Goal: Task Accomplishment & Management: Manage account settings

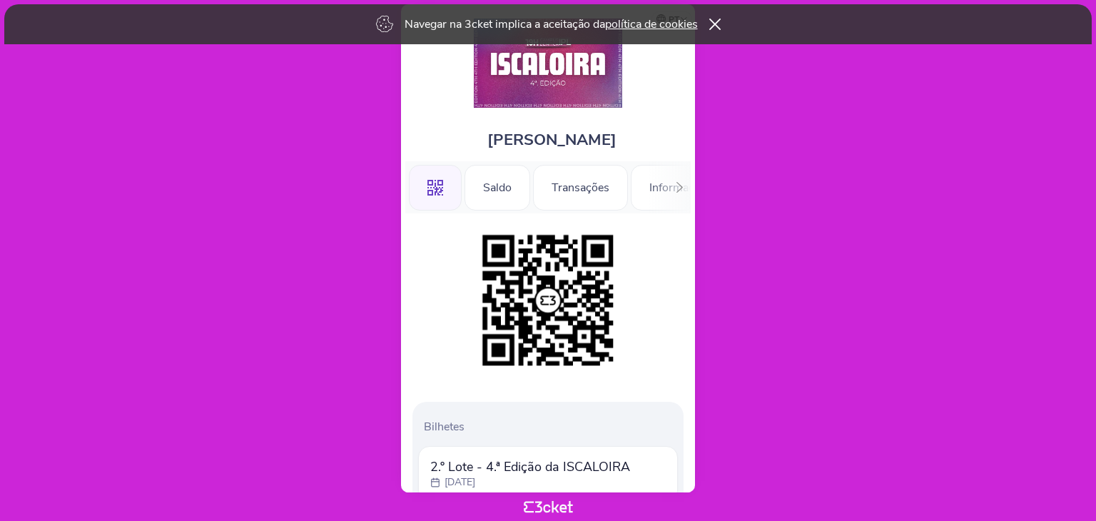
scroll to position [103, 0]
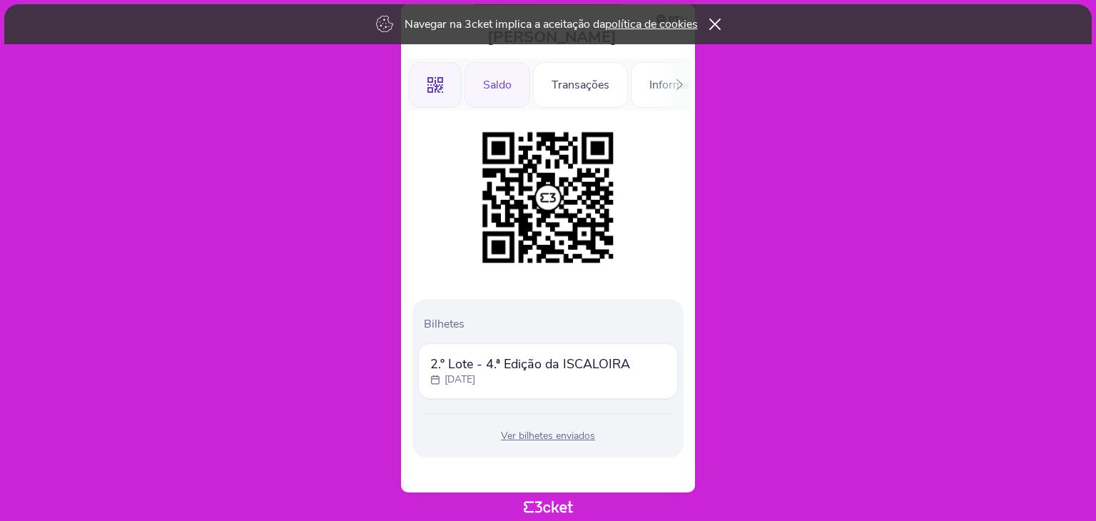
click at [493, 78] on div "Saldo" at bounding box center [497, 85] width 66 height 46
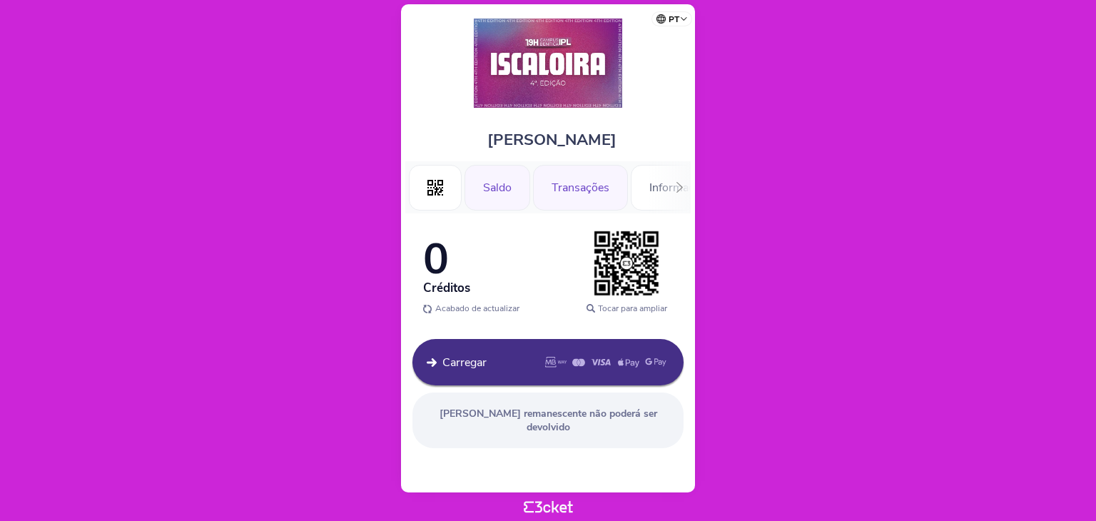
click at [587, 197] on div "Transações" at bounding box center [580, 188] width 95 height 46
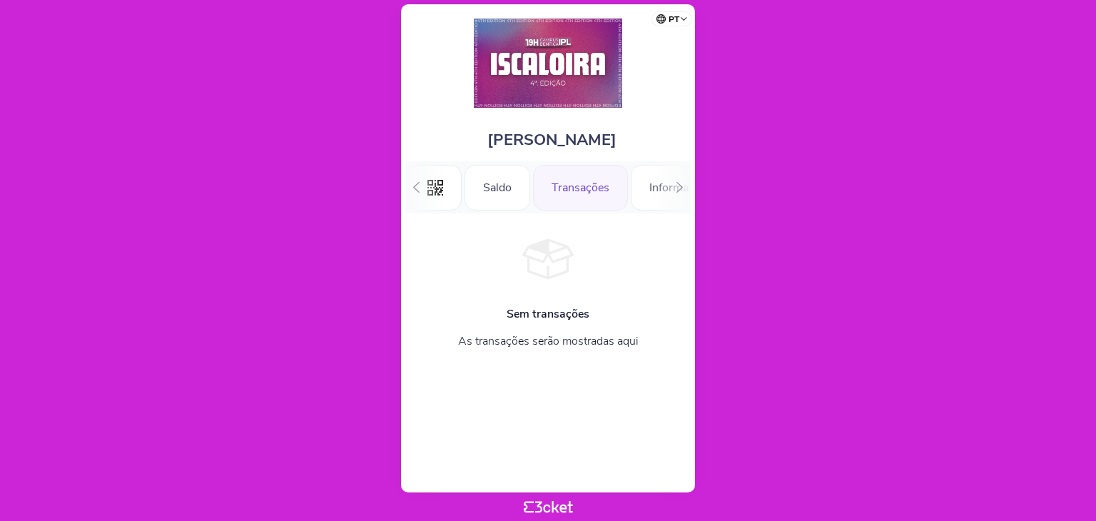
scroll to position [0, 31]
click at [633, 190] on div "Informações" at bounding box center [649, 188] width 100 height 46
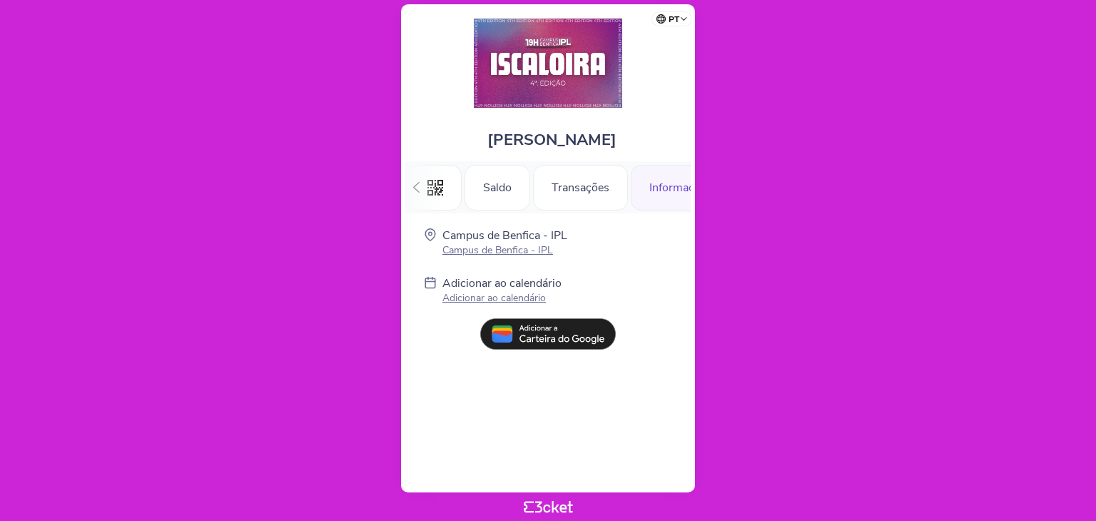
scroll to position [0, 42]
